Goal: Task Accomplishment & Management: Use online tool/utility

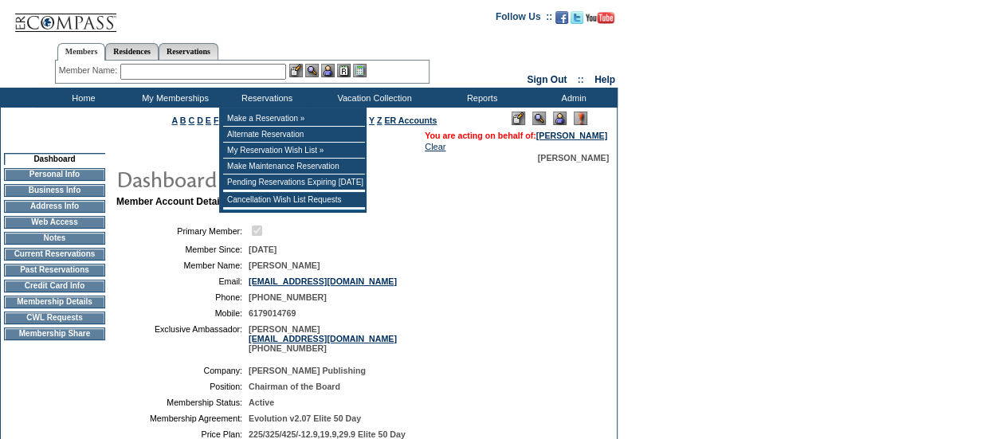
click at [220, 69] on input "text" at bounding box center [203, 72] width 166 height 16
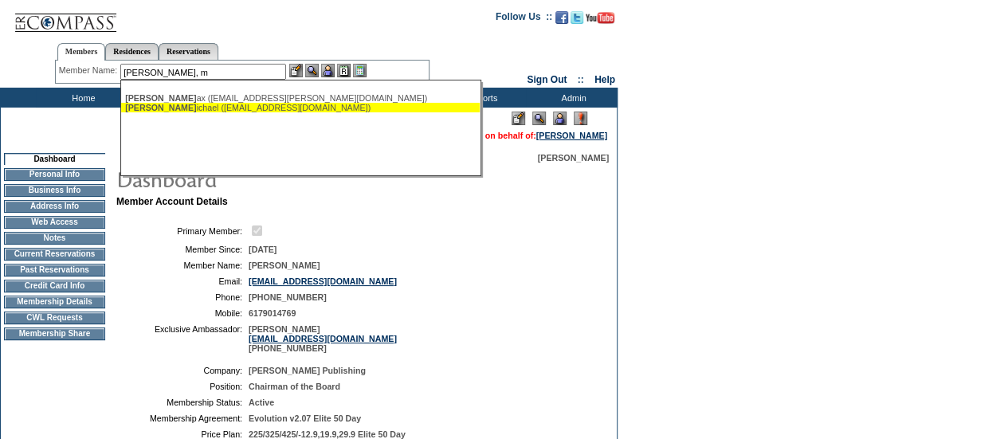
click at [191, 107] on div "[PERSON_NAME], [PERSON_NAME] ([EMAIL_ADDRESS][DOMAIN_NAME])" at bounding box center [300, 108] width 351 height 10
type input "[PERSON_NAME] ([EMAIL_ADDRESS][DOMAIN_NAME])"
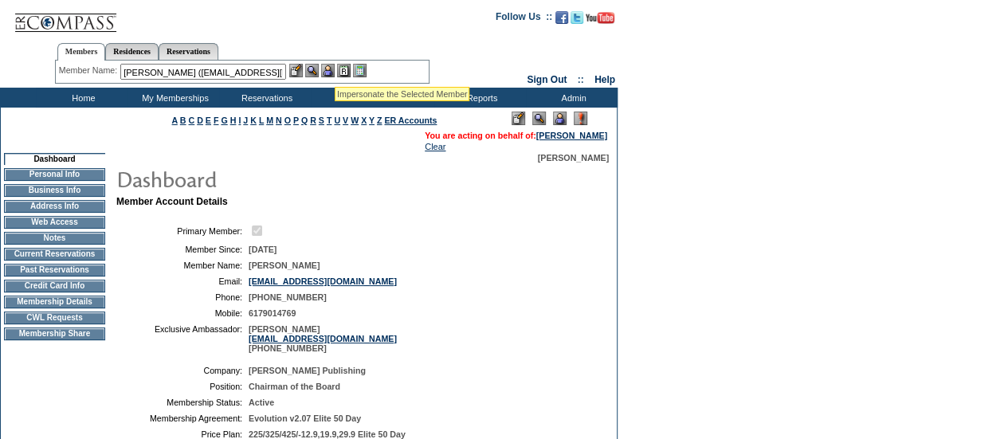
click at [334, 68] on img at bounding box center [328, 71] width 14 height 14
click at [311, 71] on img at bounding box center [312, 71] width 14 height 14
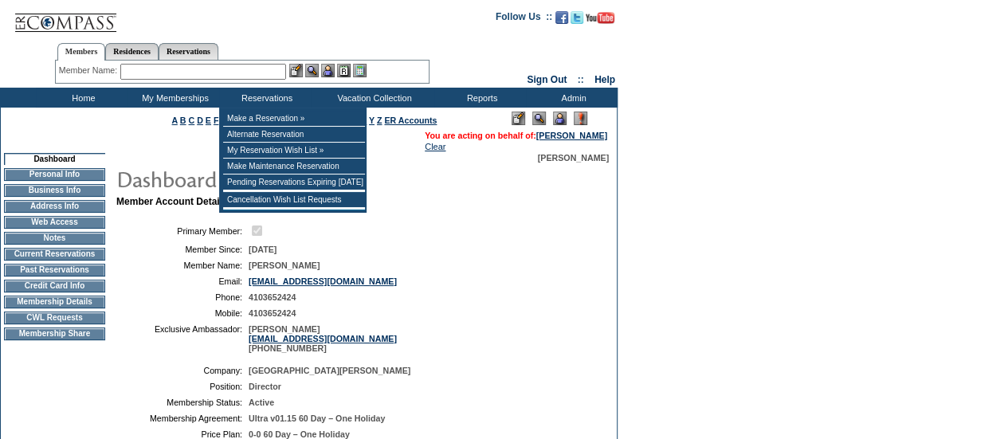
click at [240, 71] on input "text" at bounding box center [203, 72] width 166 height 16
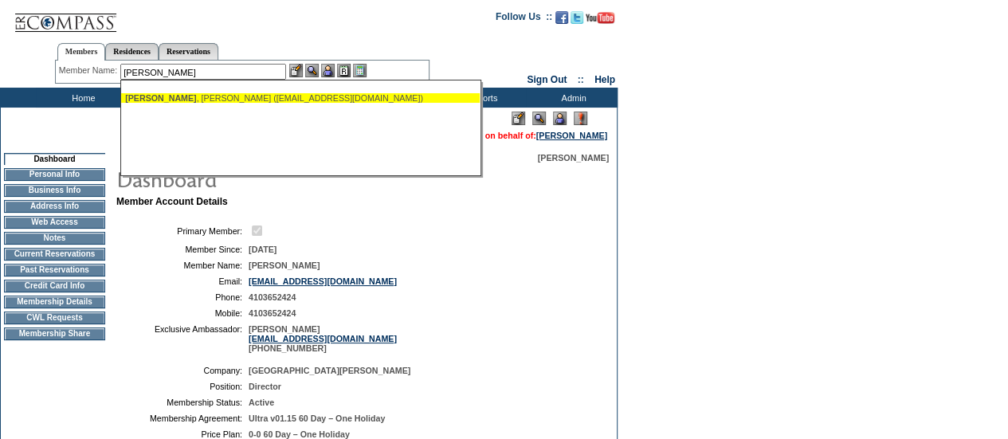
click at [212, 100] on div "Backes , Kenneth (ken_backes@yahoo.com)" at bounding box center [300, 98] width 351 height 10
type input "Backes, Kenneth (ken_backes@yahoo.com)"
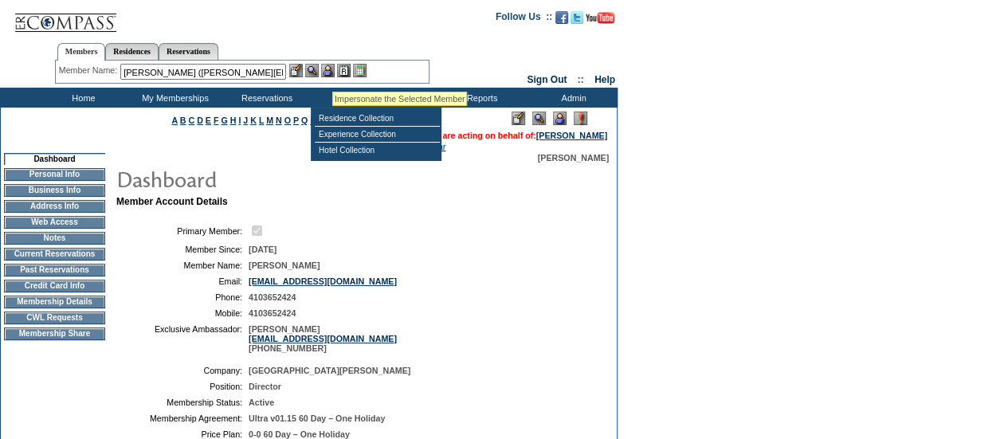
click at [330, 70] on img at bounding box center [328, 71] width 14 height 14
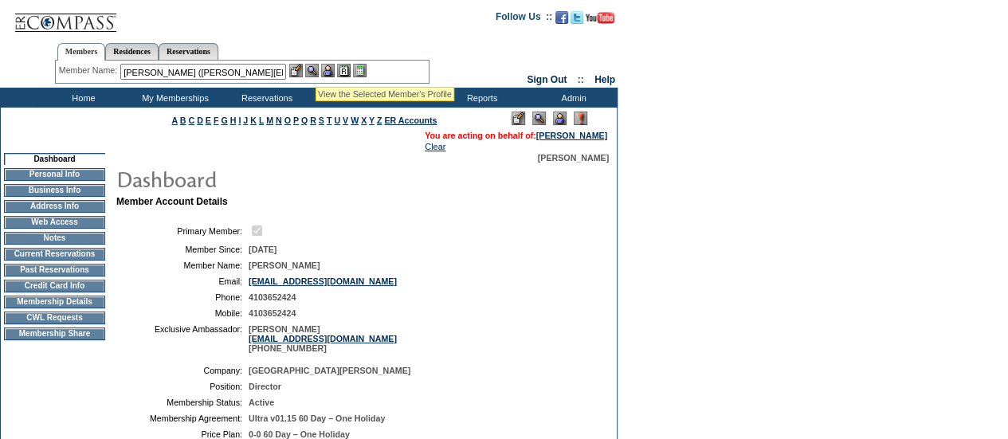
click at [316, 68] on img at bounding box center [312, 71] width 14 height 14
